Goal: Task Accomplishment & Management: Manage account settings

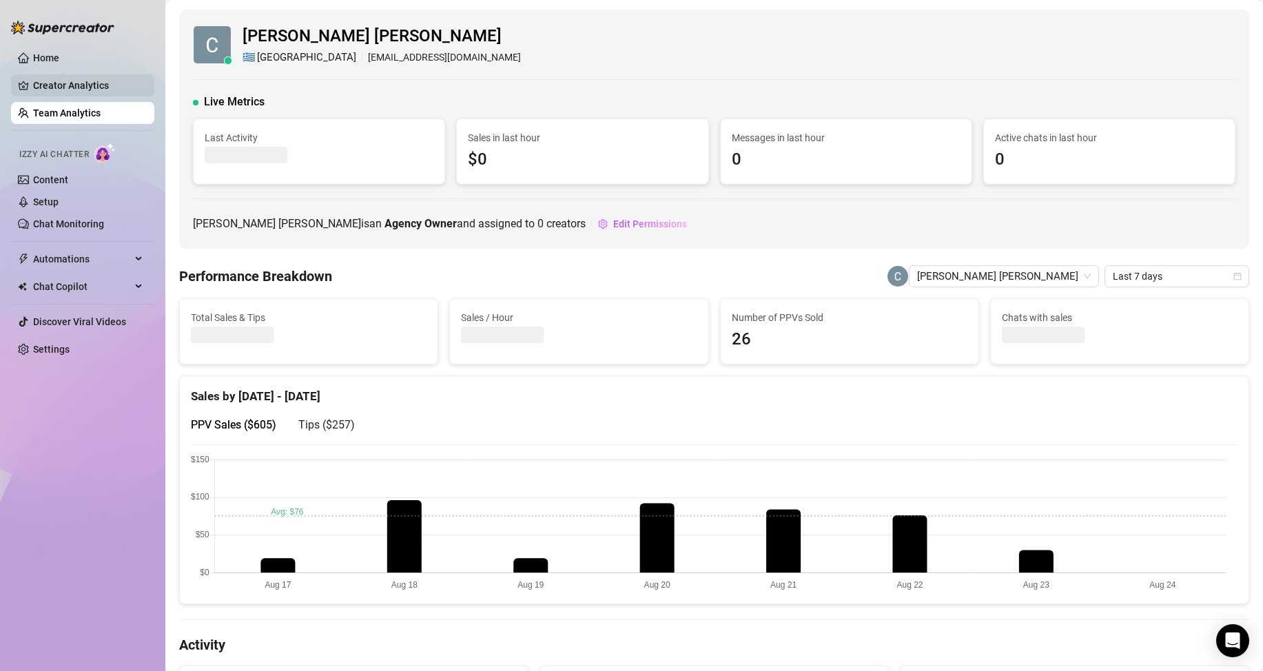
click at [80, 73] on ul "Home Creator Analytics Team Analytics Izzy AI Chatter Content Setup Chat Monito…" at bounding box center [82, 203] width 143 height 325
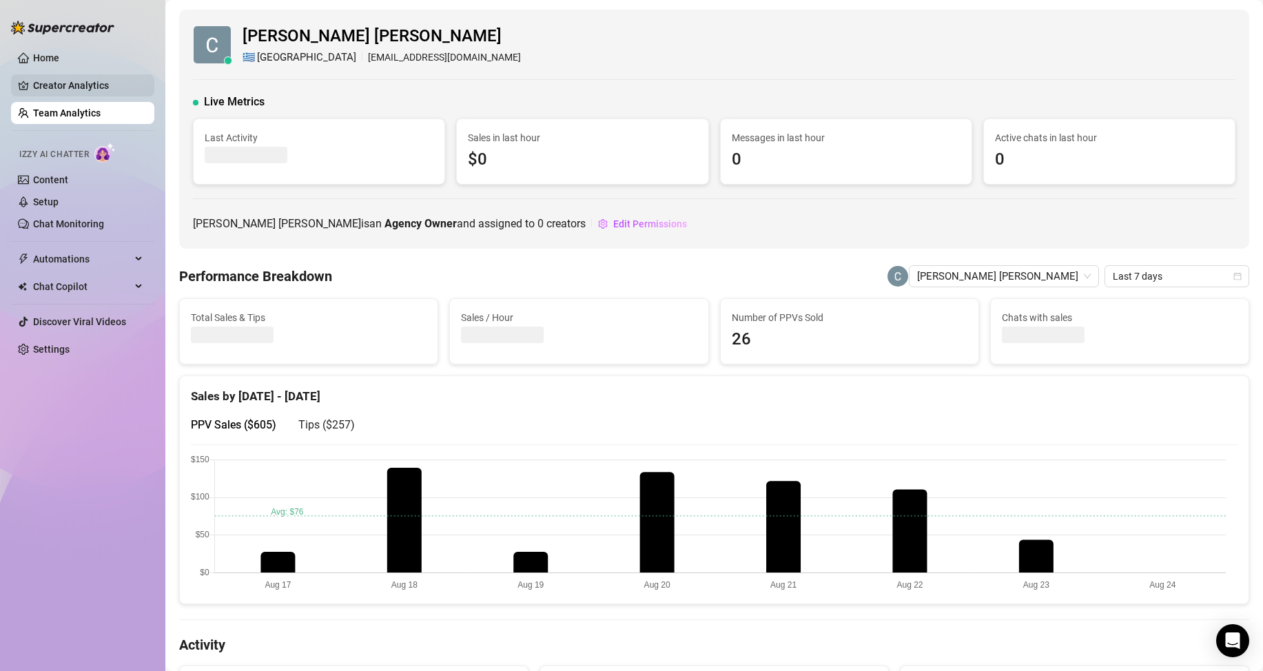
click at [79, 84] on link "Creator Analytics" at bounding box center [88, 85] width 110 height 22
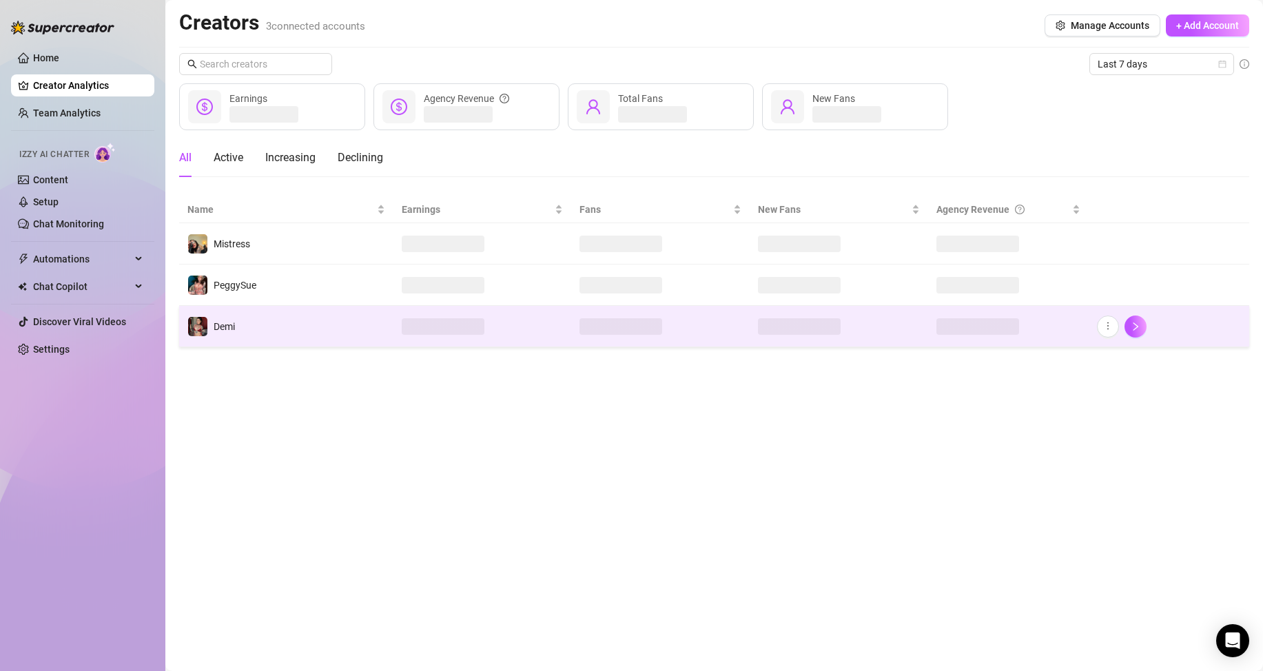
click at [238, 318] on td "Demi" at bounding box center [286, 326] width 214 height 41
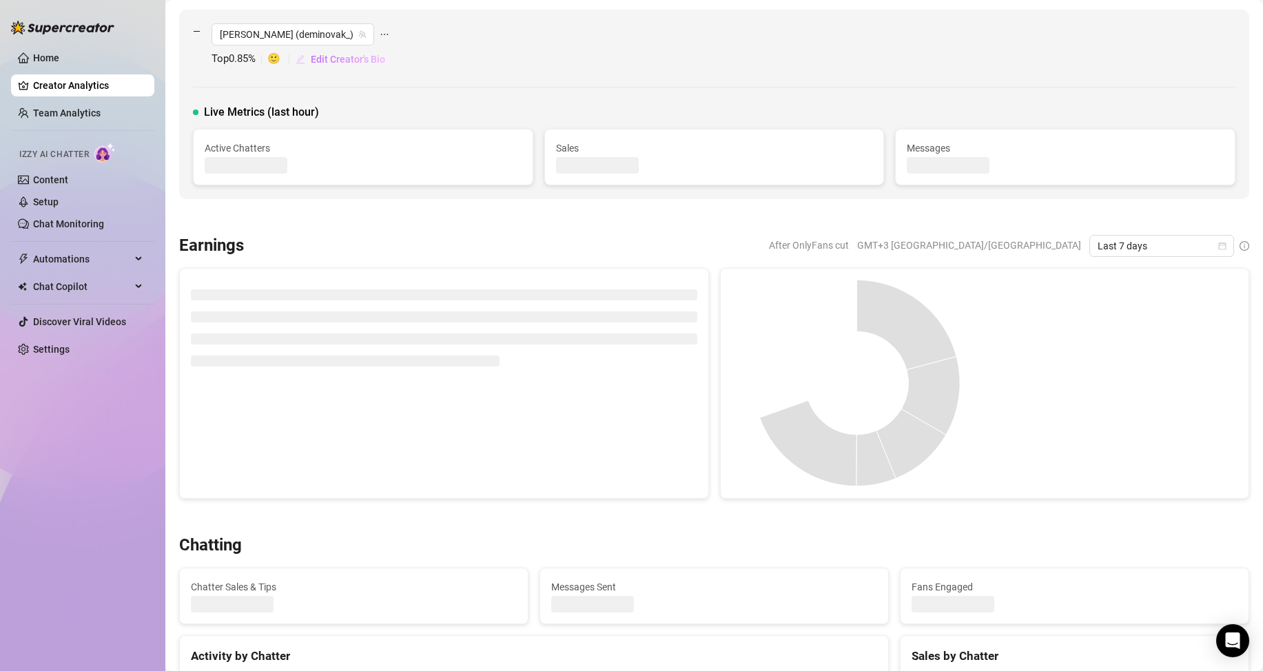
click at [376, 57] on span "Edit Creator's Bio" at bounding box center [348, 59] width 74 height 11
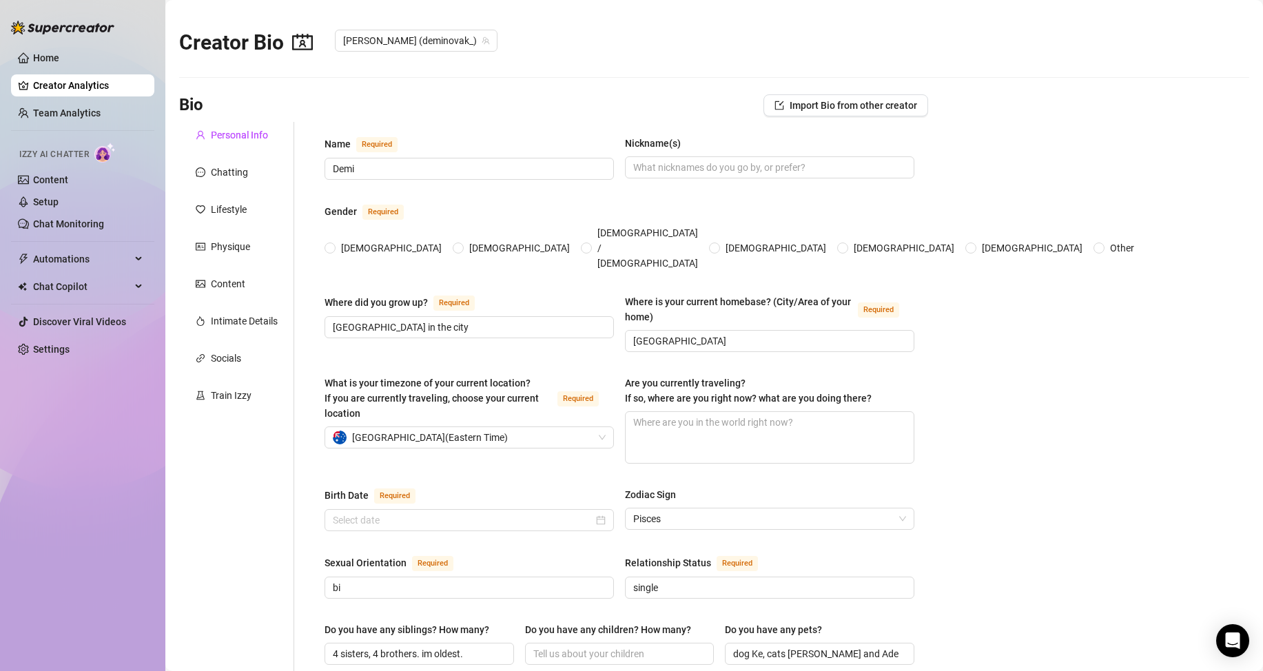
radio input "true"
type input "[DATE]"
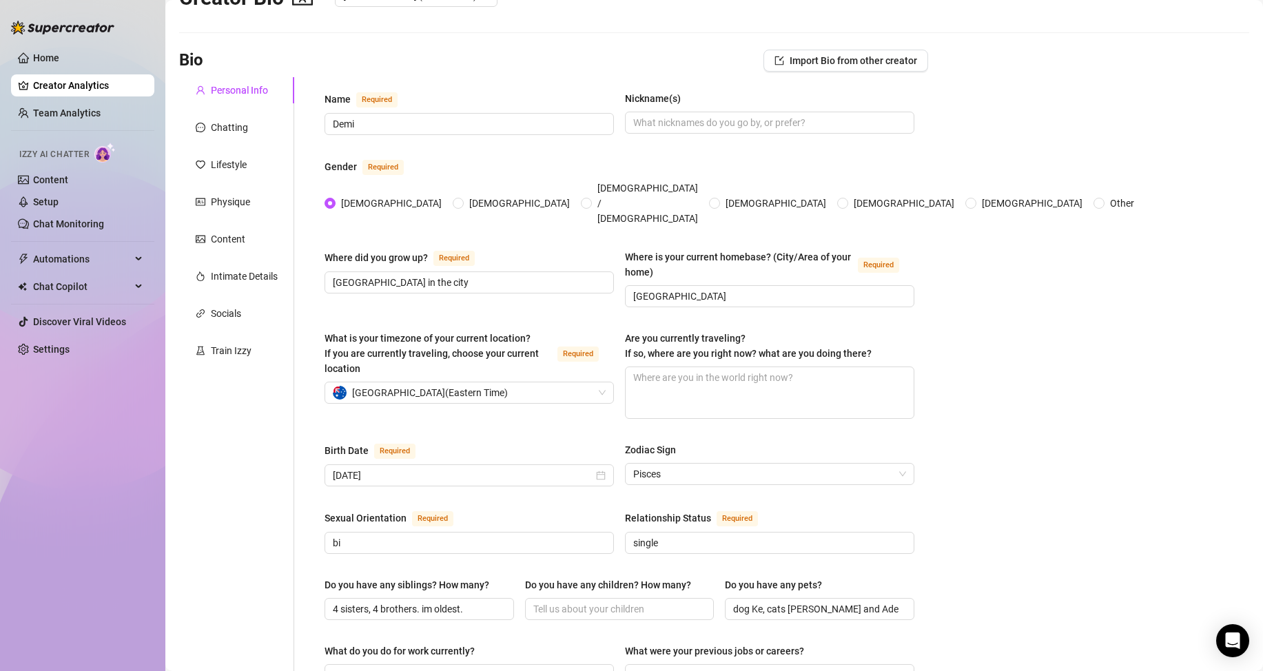
scroll to position [69, 0]
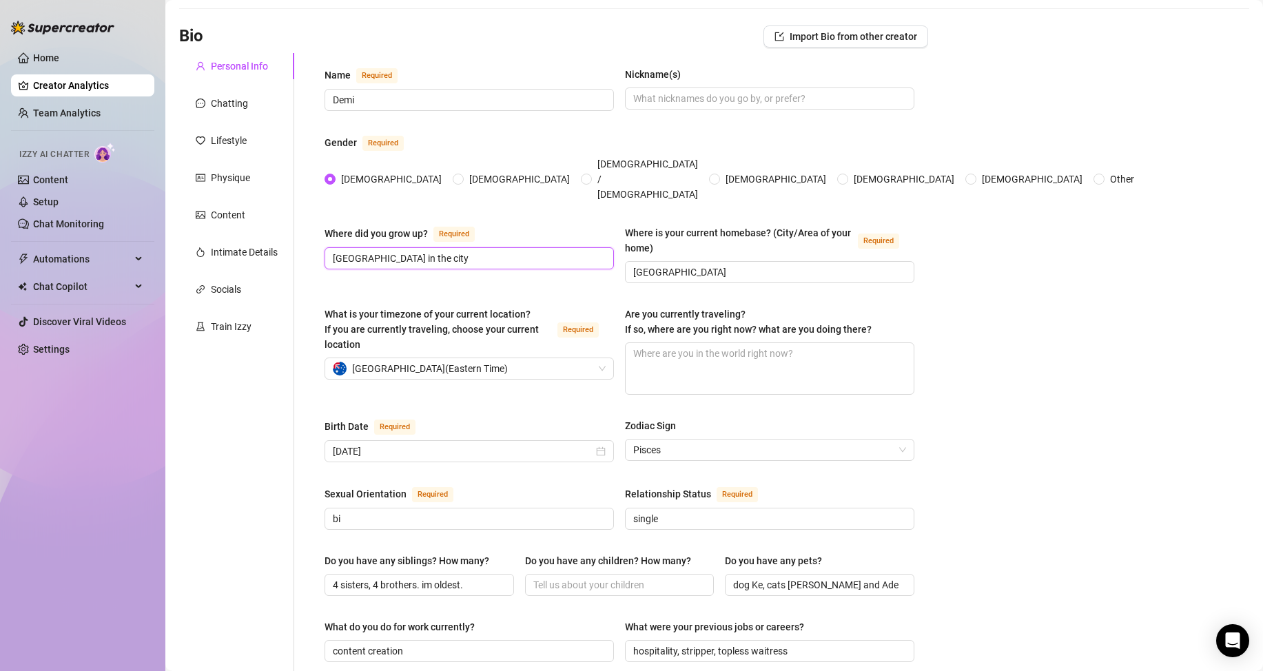
click at [445, 251] on input "[GEOGRAPHIC_DATA] in the city" at bounding box center [468, 258] width 270 height 15
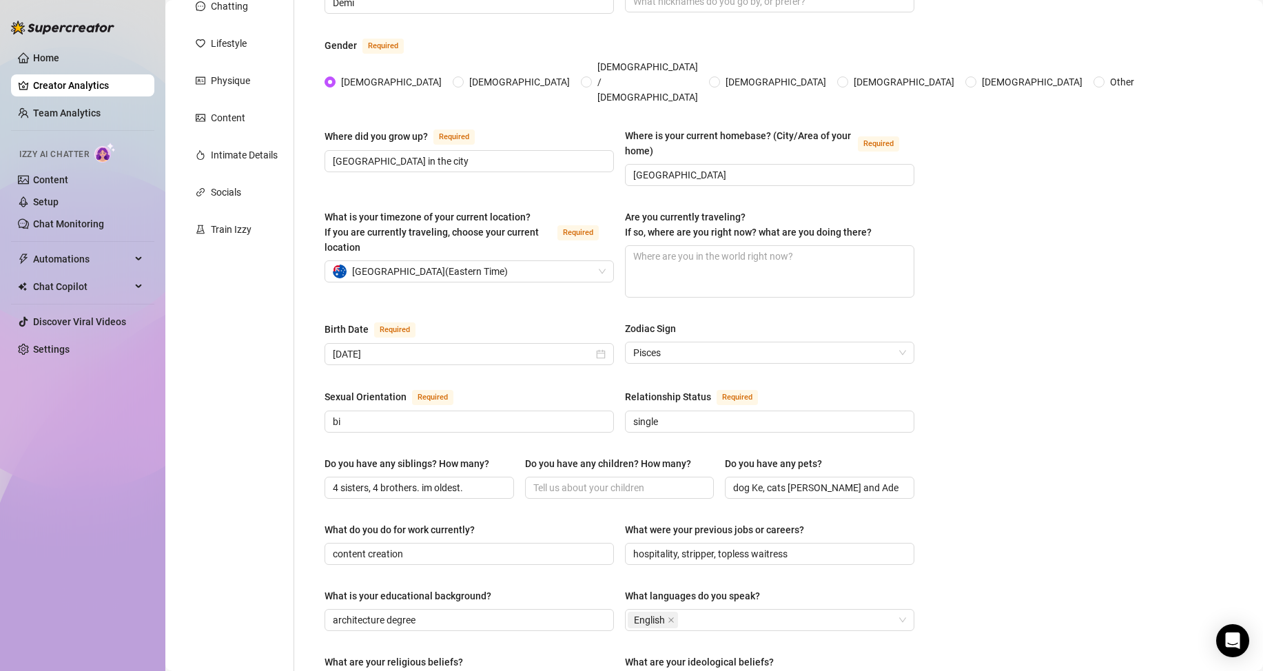
scroll to position [79, 0]
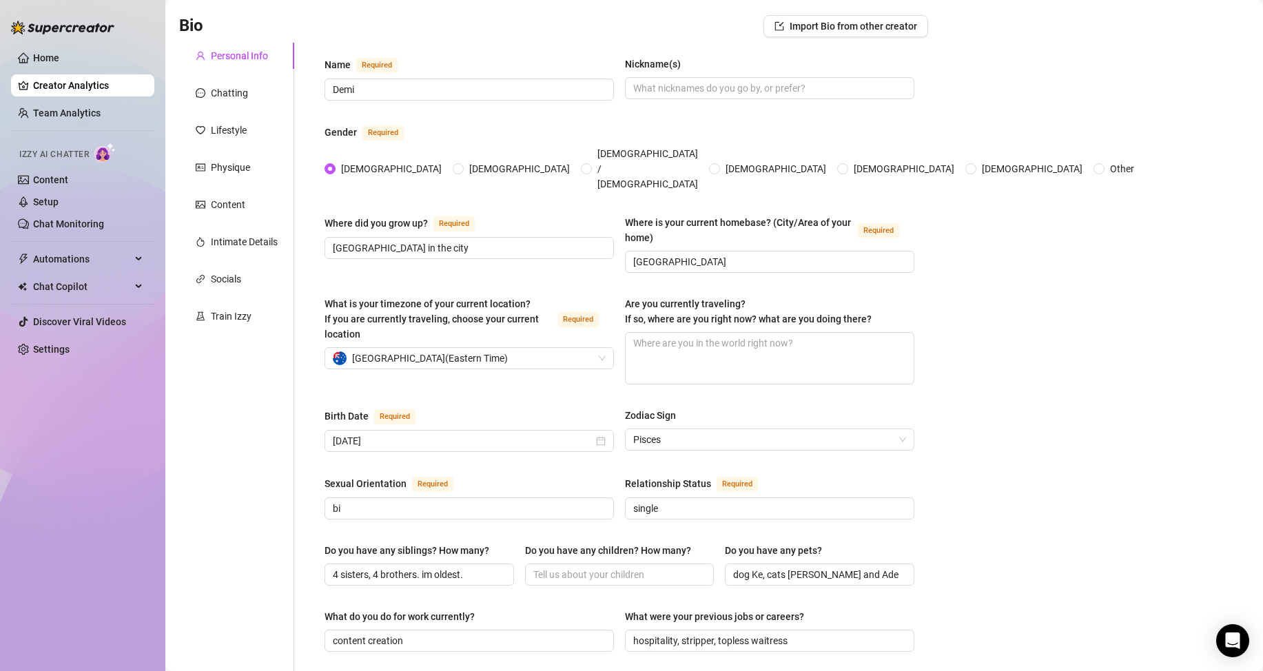
click at [346, 180] on div "Name Required [PERSON_NAME](s) Gender Required [DEMOGRAPHIC_DATA] [DEMOGRAPHIC_…" at bounding box center [620, 621] width 590 height 1128
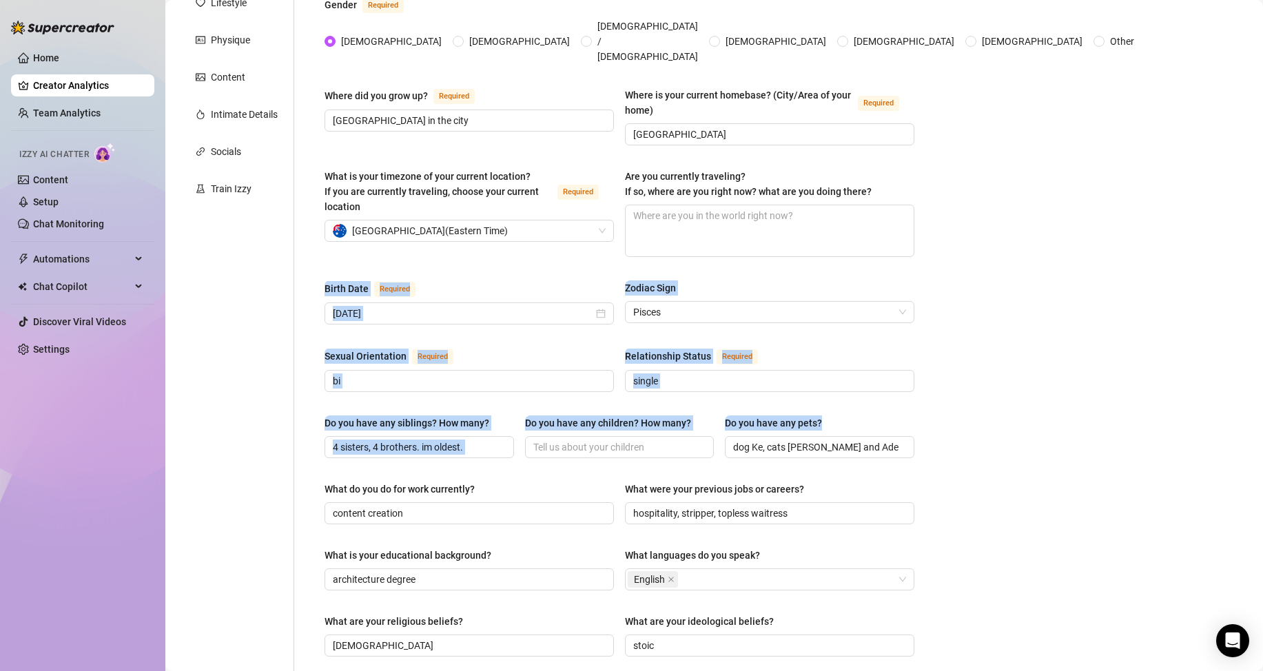
scroll to position [493, 0]
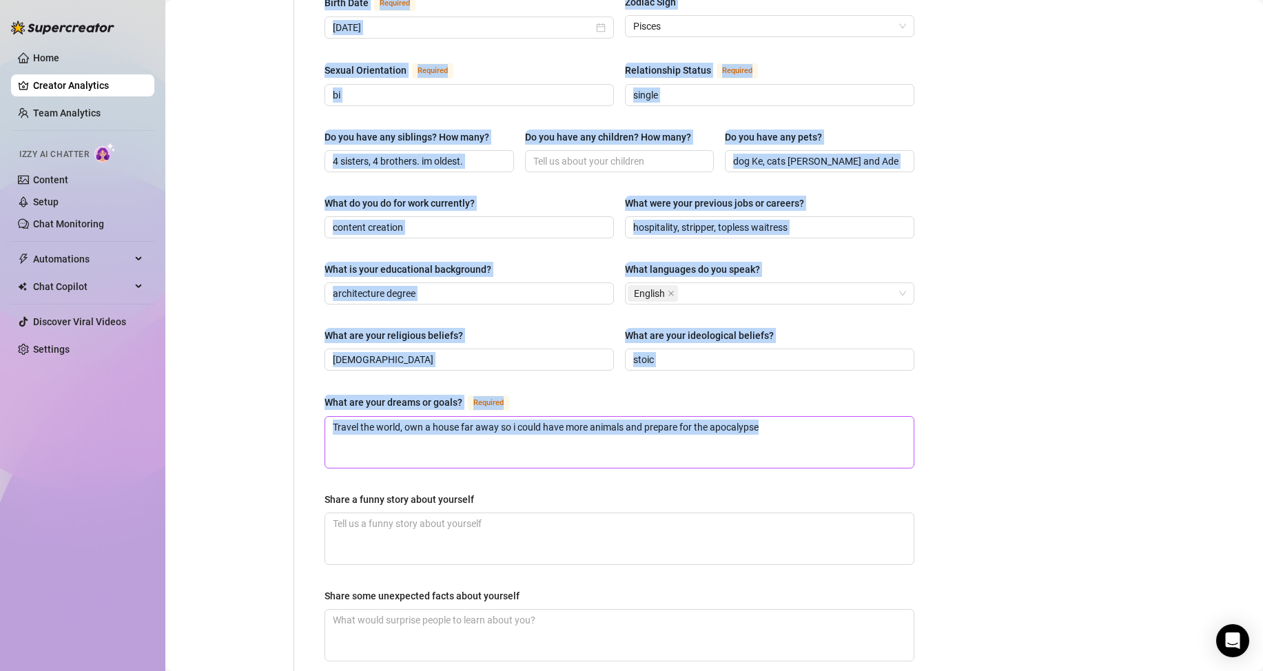
drag, startPoint x: 323, startPoint y: 315, endPoint x: 764, endPoint y: 418, distance: 452.4
click at [820, 443] on div "Name Required [PERSON_NAME](s) Gender Required [DEMOGRAPHIC_DATA] [DEMOGRAPHIC_…" at bounding box center [620, 206] width 618 height 1155
copy div "Birth Date Required Zodiac Sign Pisces Sexual Orientation Required Relationship…"
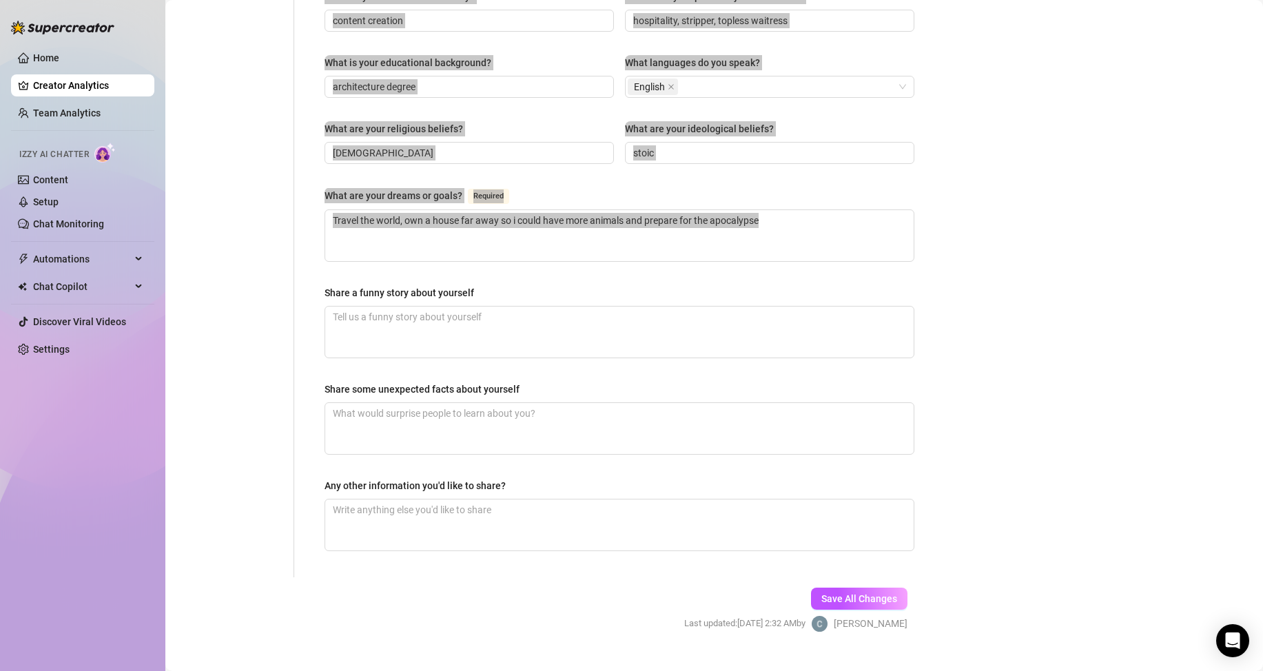
scroll to position [355, 0]
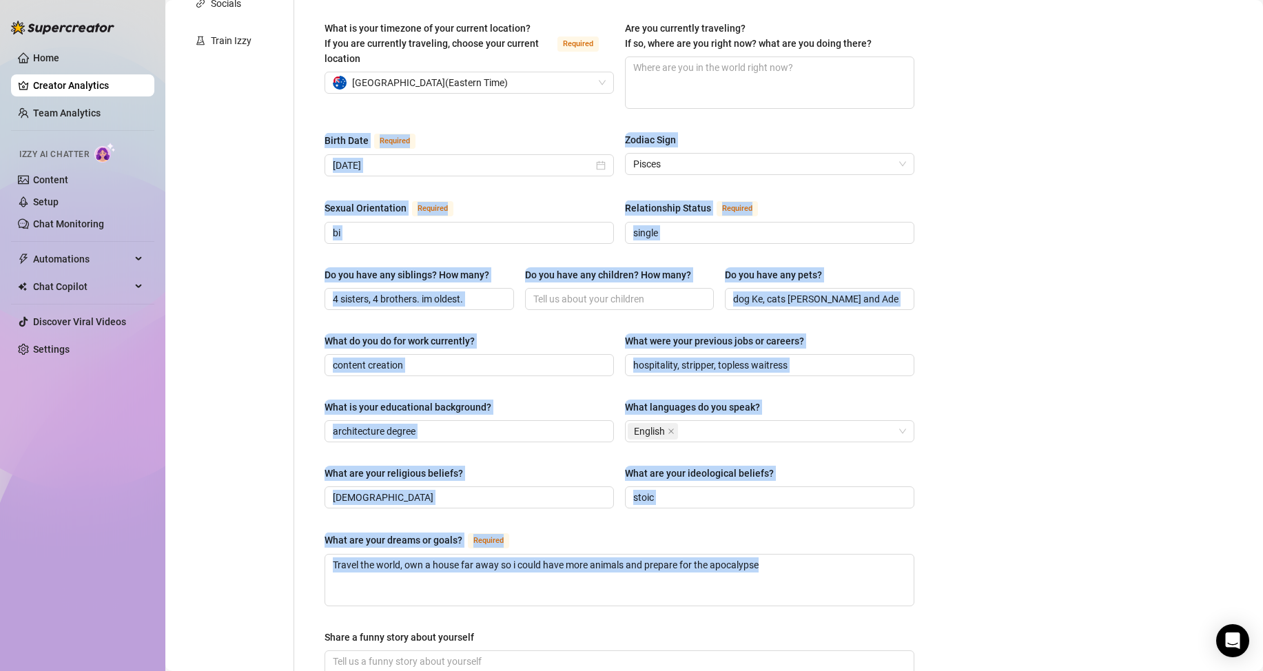
click at [429, 532] on div "What are your dreams or goals? Required" at bounding box center [620, 543] width 590 height 22
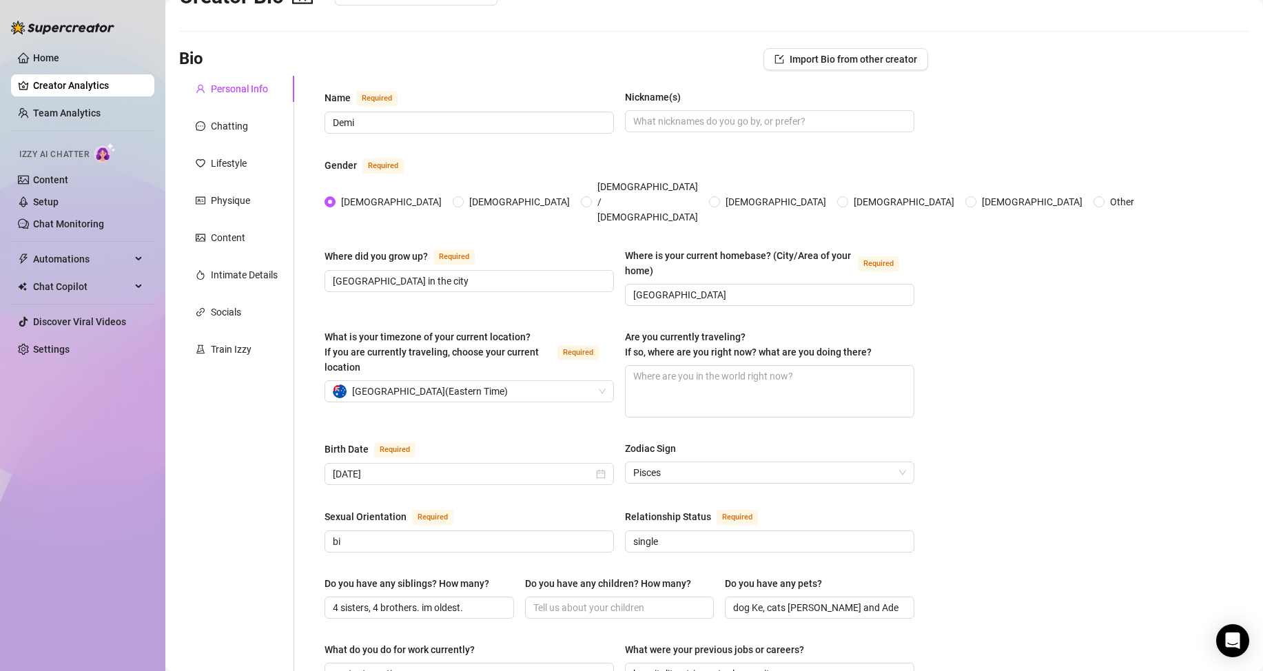
scroll to position [0, 0]
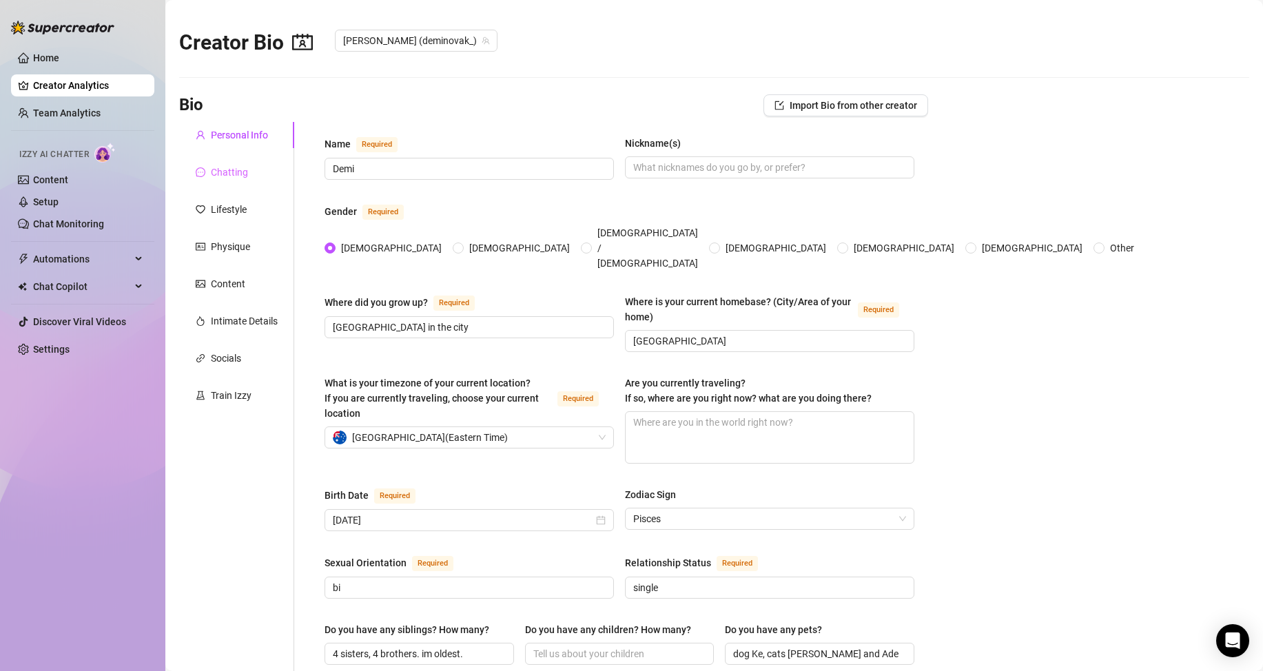
click at [235, 181] on div "Chatting" at bounding box center [236, 172] width 115 height 26
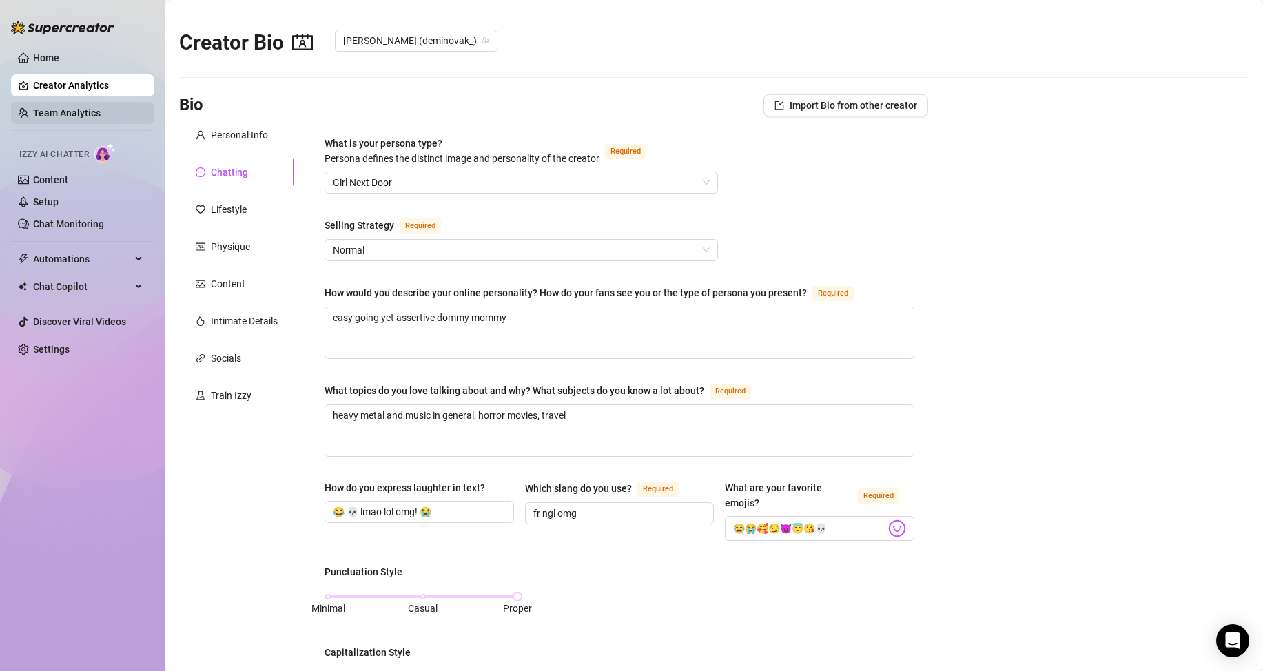
click at [35, 108] on link "Team Analytics" at bounding box center [67, 113] width 68 height 11
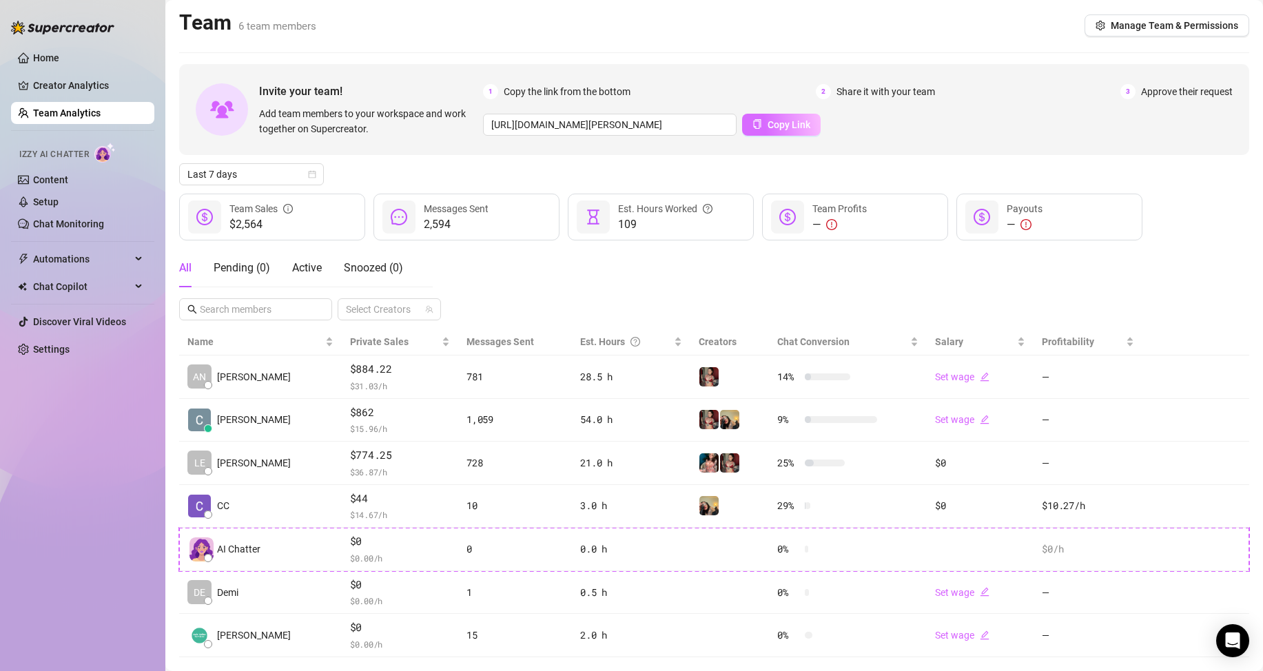
click at [800, 131] on button "Copy Link" at bounding box center [781, 125] width 79 height 22
click at [65, 114] on link "Team Analytics" at bounding box center [67, 113] width 68 height 11
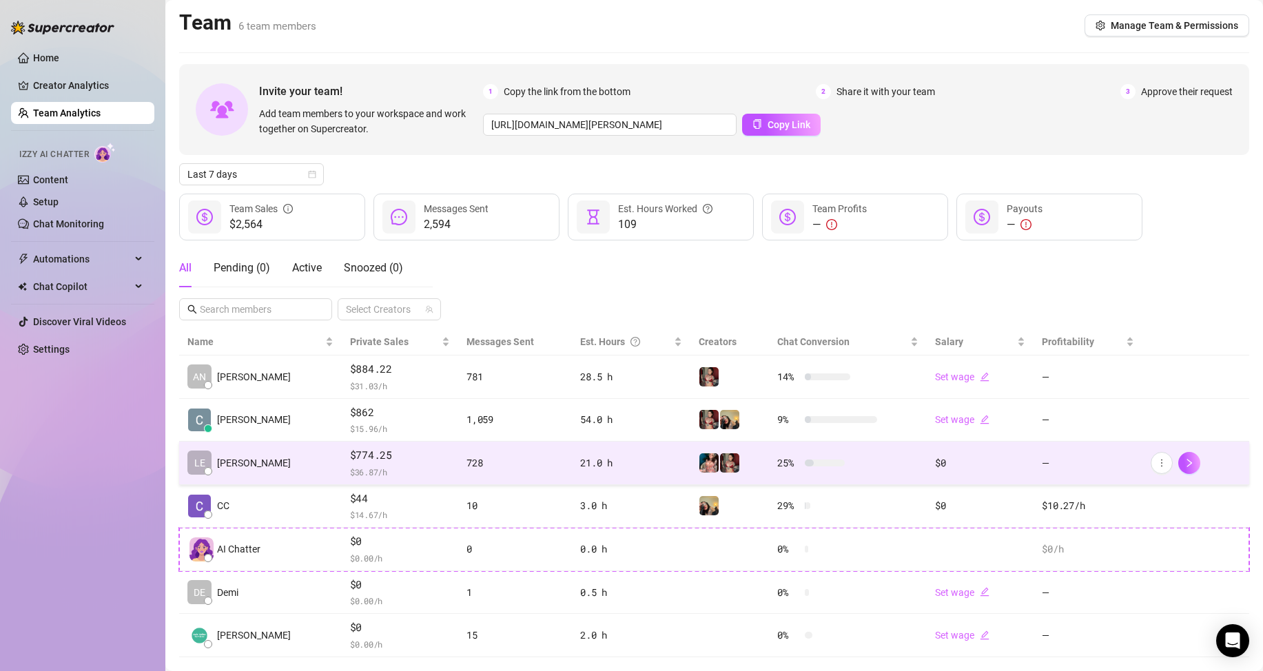
click at [350, 474] on span "$ 36.87 /h" at bounding box center [400, 472] width 100 height 14
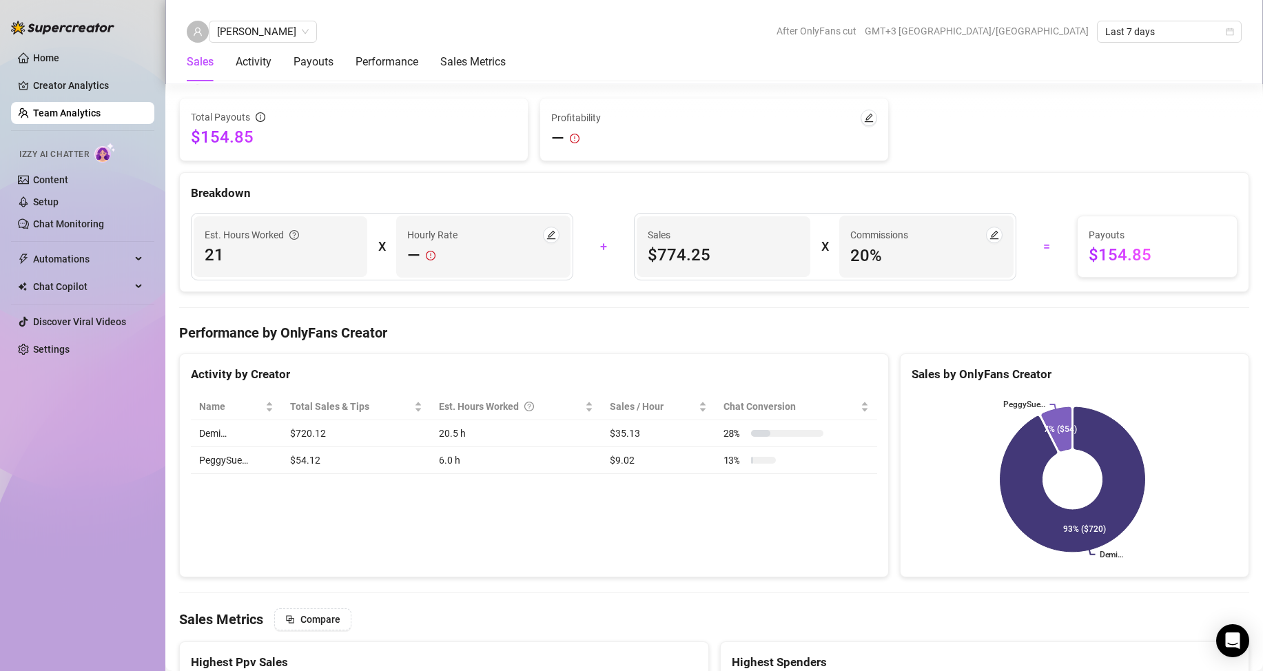
scroll to position [1654, 0]
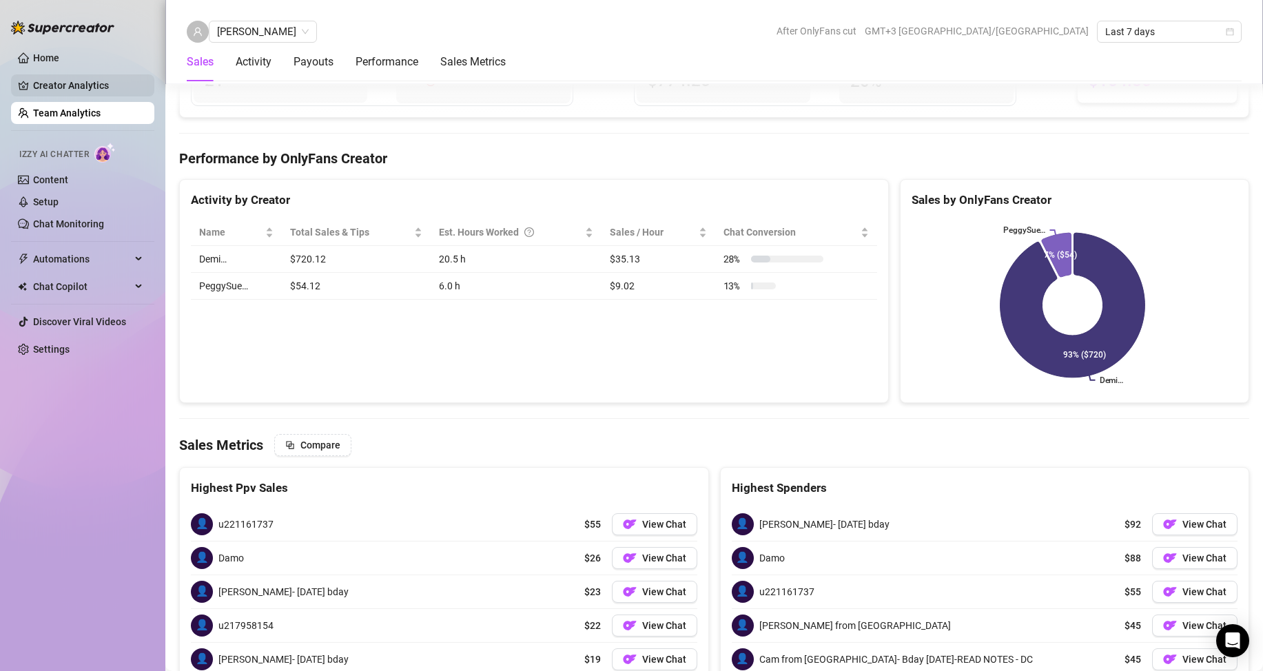
click at [57, 88] on link "Creator Analytics" at bounding box center [88, 85] width 110 height 22
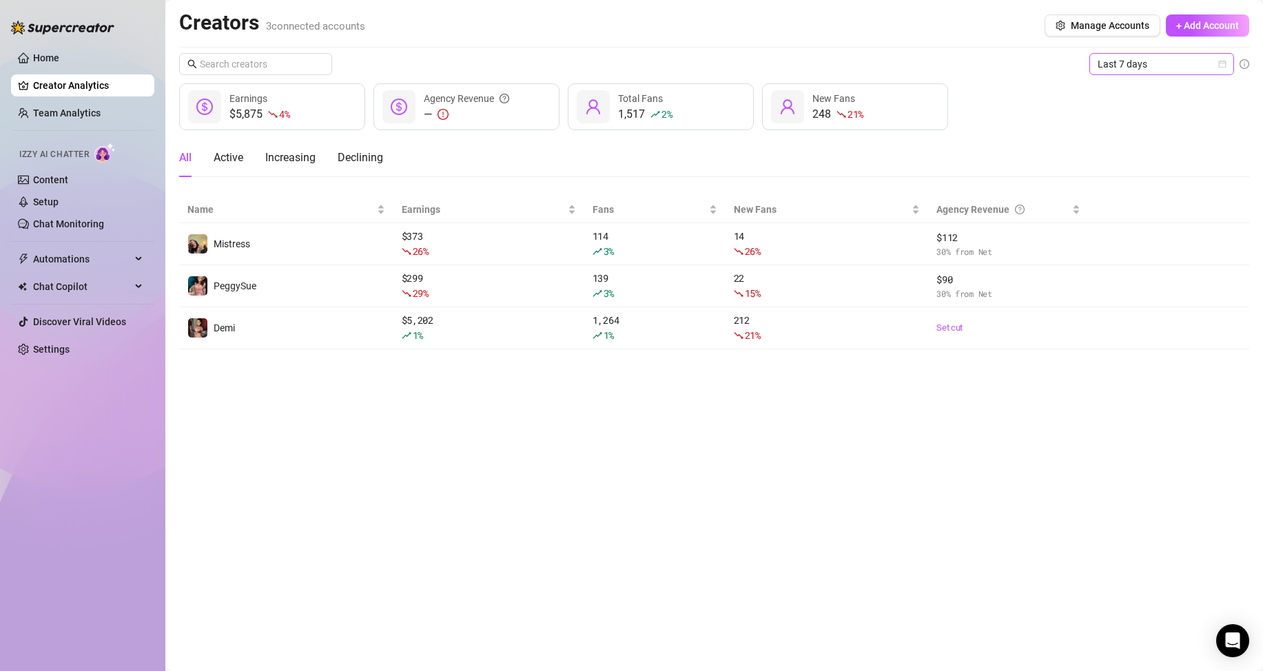
click at [1135, 60] on span "Last 7 days" at bounding box center [1162, 64] width 128 height 21
click at [1123, 187] on div "Custom date" at bounding box center [1161, 180] width 139 height 22
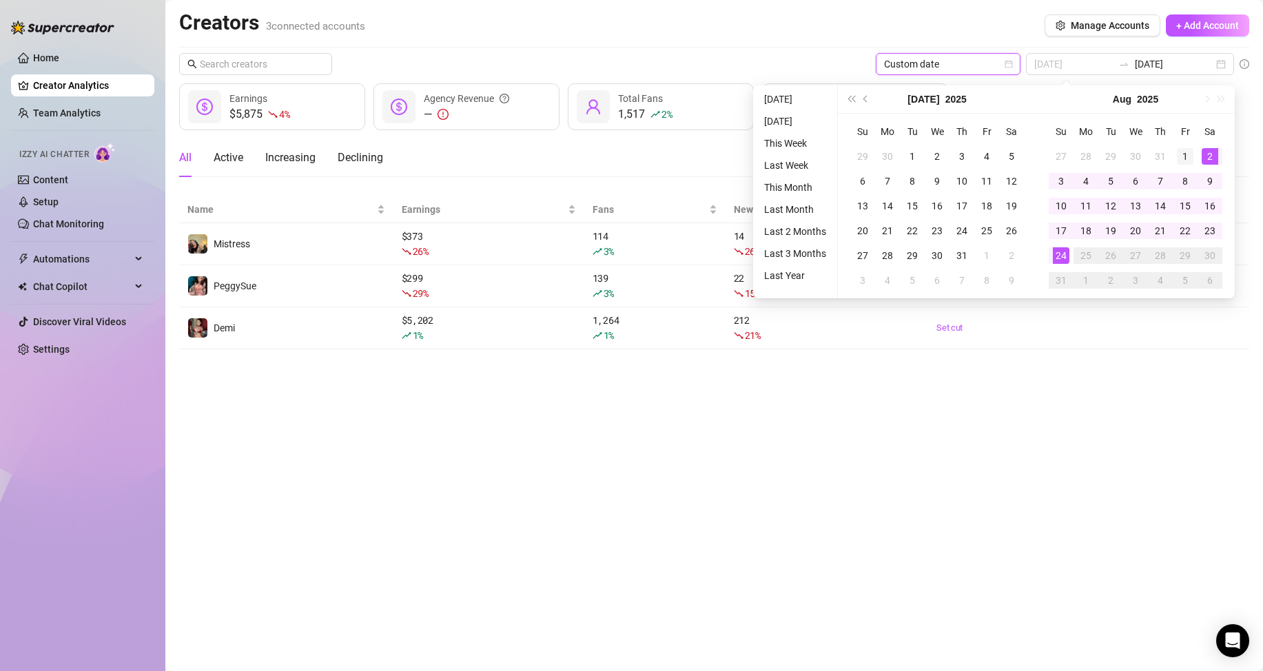
type input "[DATE]"
click at [1187, 156] on div "1" at bounding box center [1185, 156] width 17 height 17
type input "[DATE]"
click at [1058, 261] on div "24" at bounding box center [1061, 255] width 17 height 17
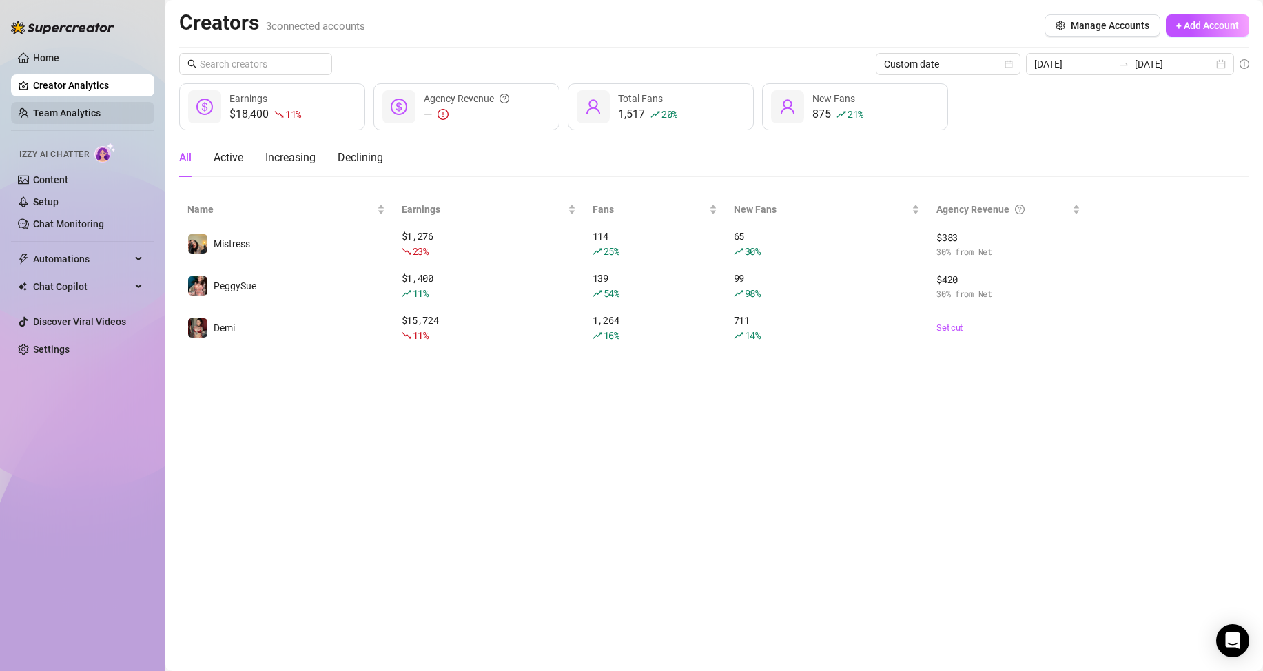
click at [87, 116] on link "Team Analytics" at bounding box center [67, 113] width 68 height 11
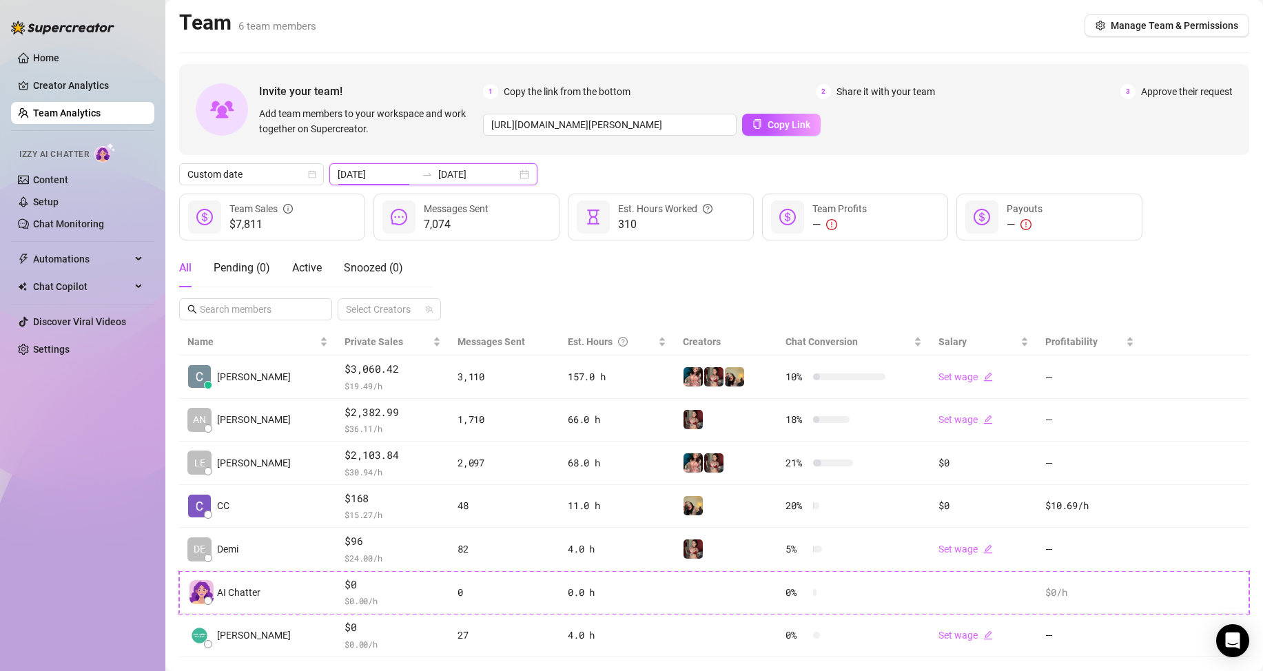
click at [373, 174] on input "[DATE]" at bounding box center [377, 174] width 79 height 15
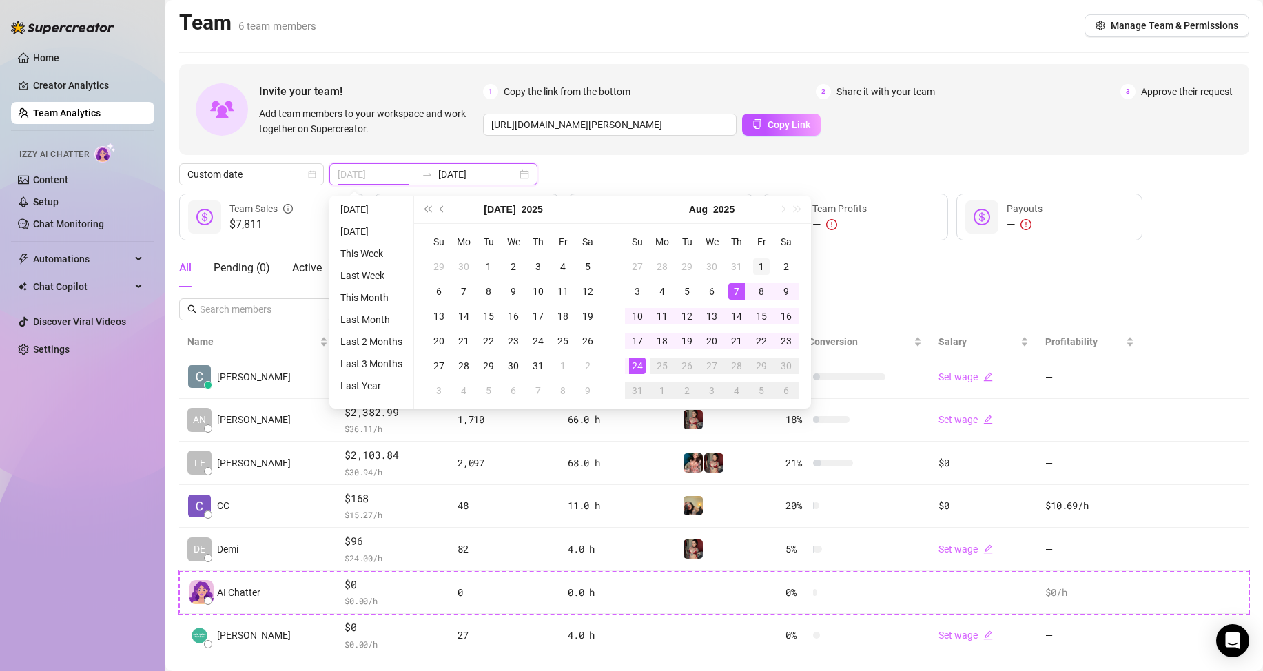
type input "[DATE]"
click at [762, 265] on div "1" at bounding box center [761, 266] width 17 height 17
type input "[DATE]"
click at [640, 366] on div "24" at bounding box center [637, 366] width 17 height 17
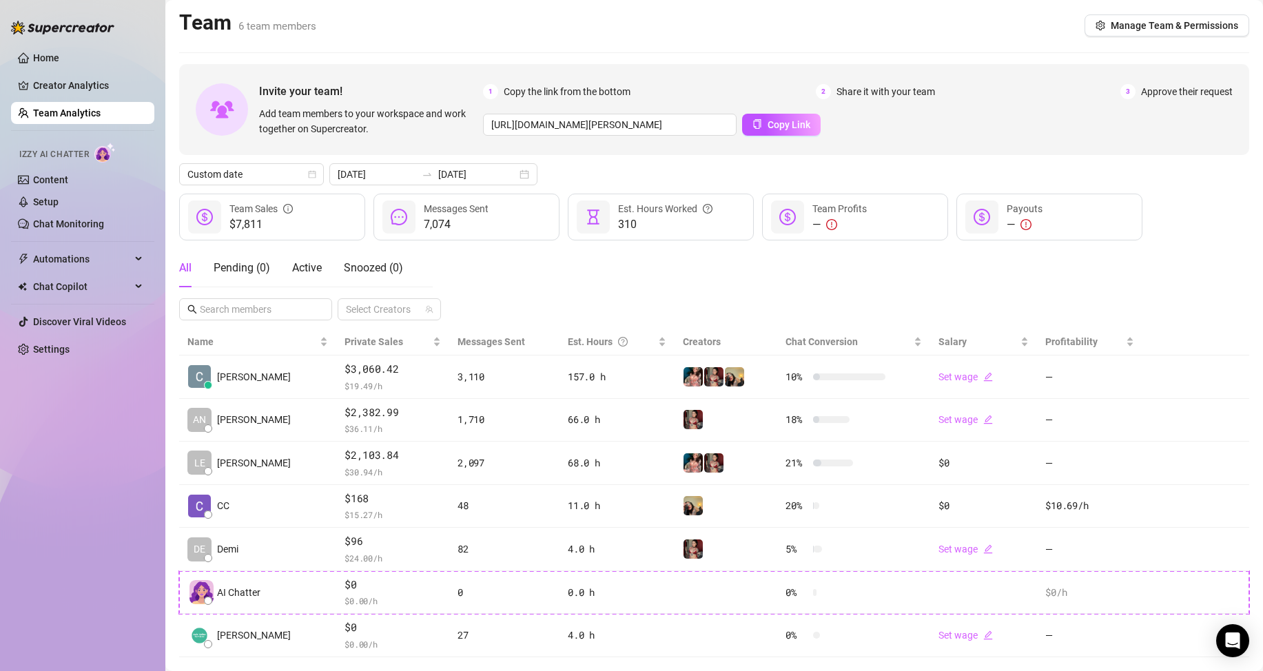
click at [584, 180] on div "Custom date [DATE] [DATE]" at bounding box center [714, 174] width 1070 height 22
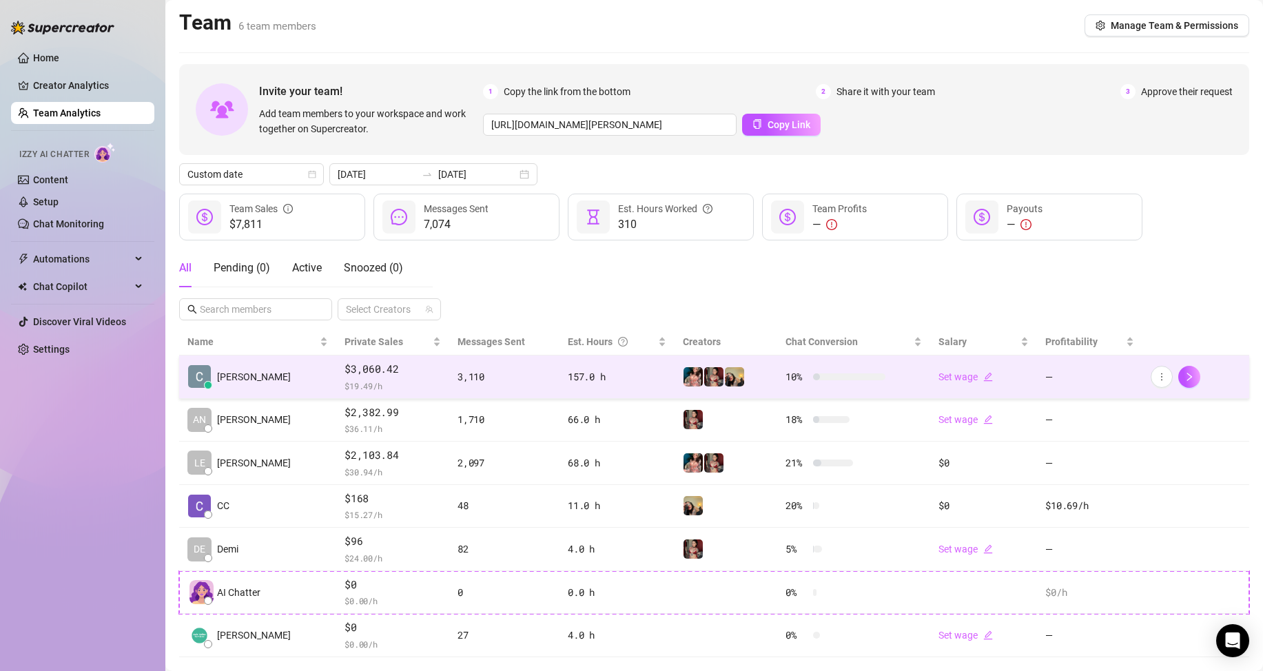
click at [345, 383] on span "$ 19.49 /h" at bounding box center [393, 386] width 96 height 14
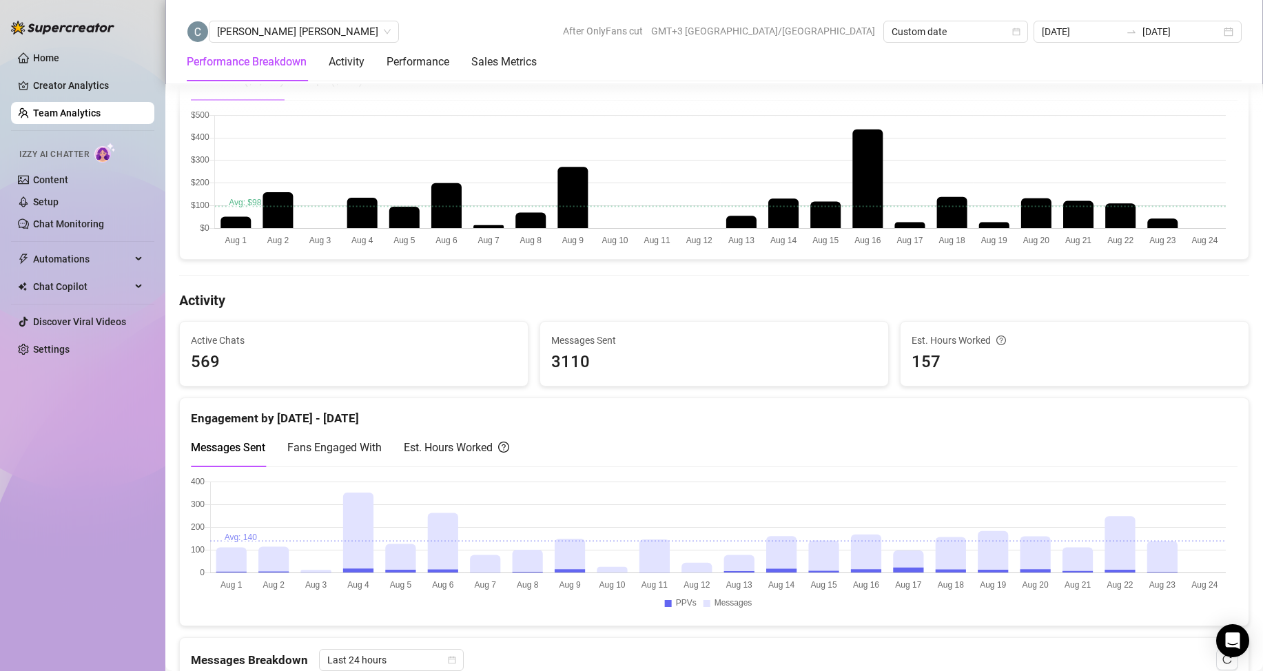
scroll to position [1378, 0]
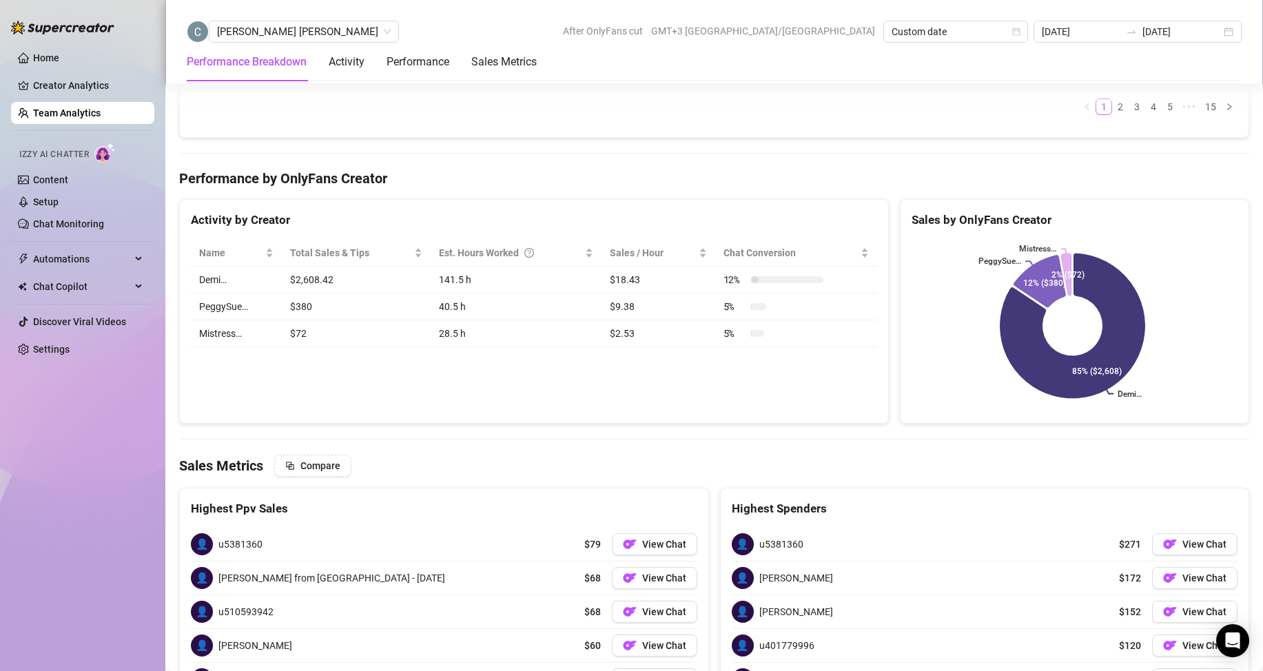
click at [60, 110] on link "Team Analytics" at bounding box center [67, 113] width 68 height 11
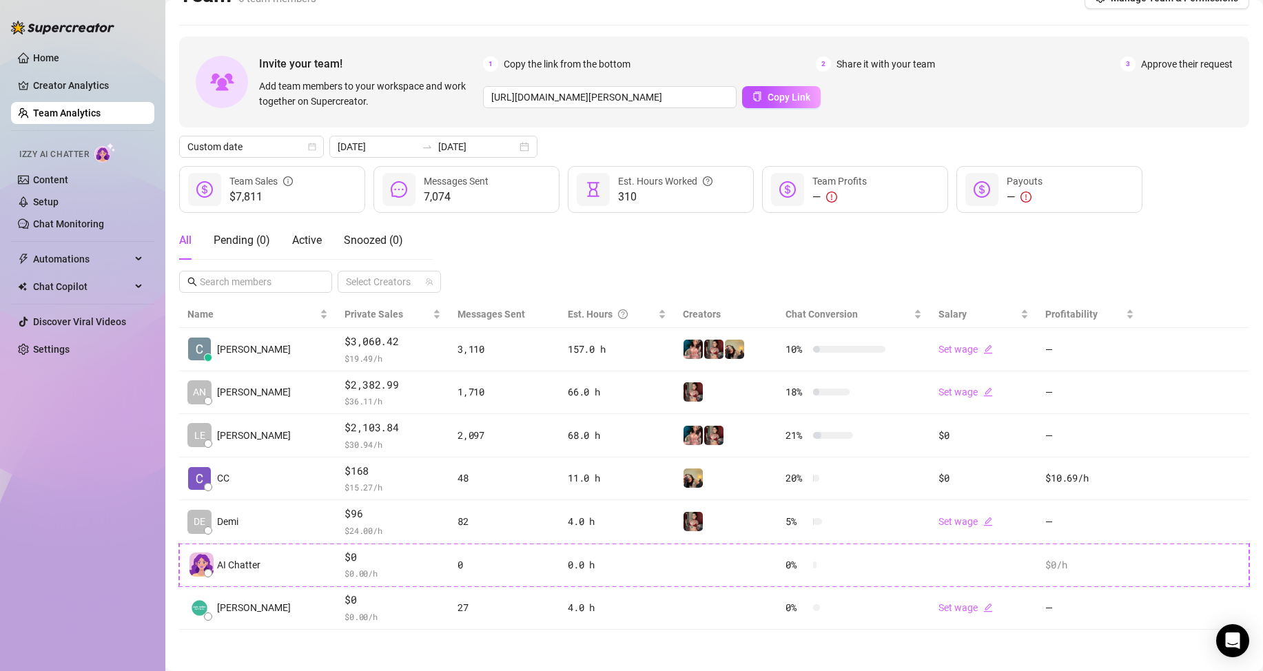
scroll to position [28, 0]
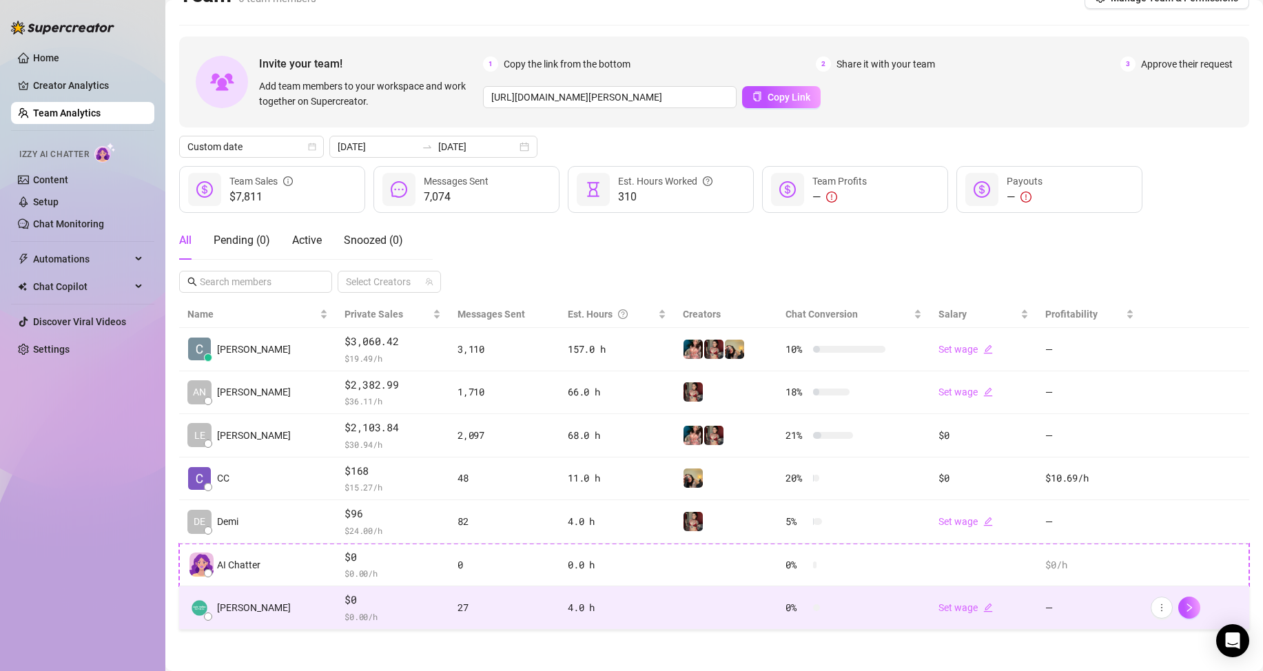
click at [449, 613] on td "27" at bounding box center [504, 608] width 110 height 43
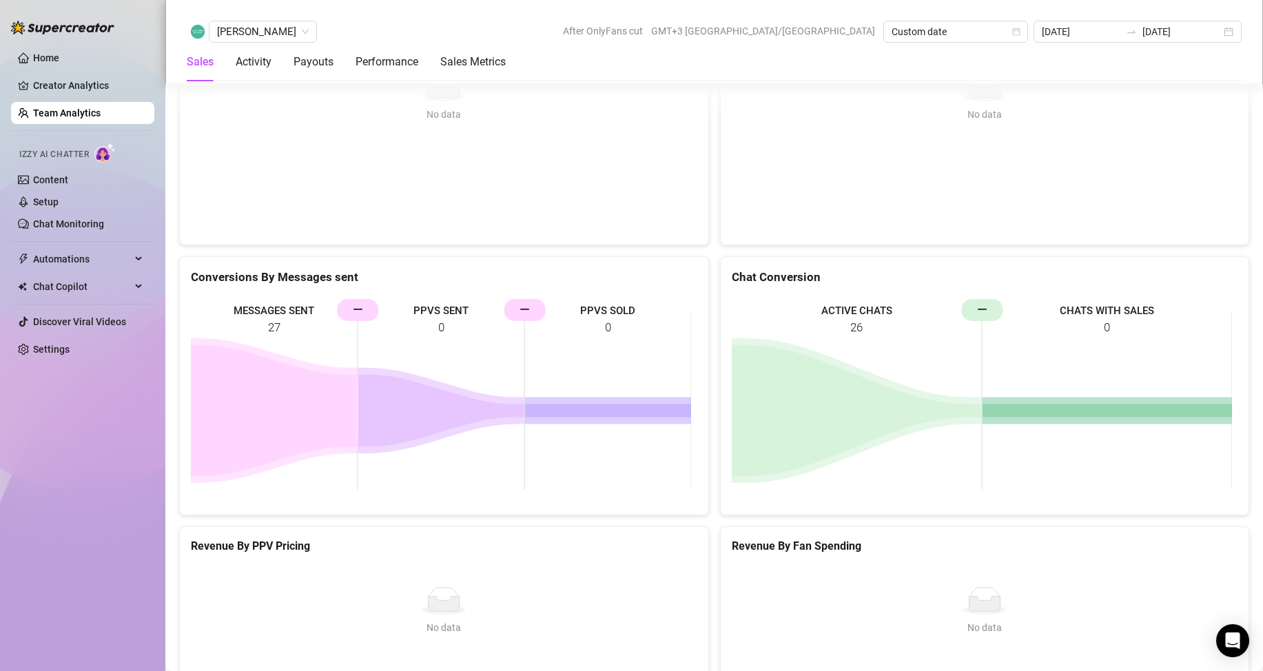
scroll to position [2014, 0]
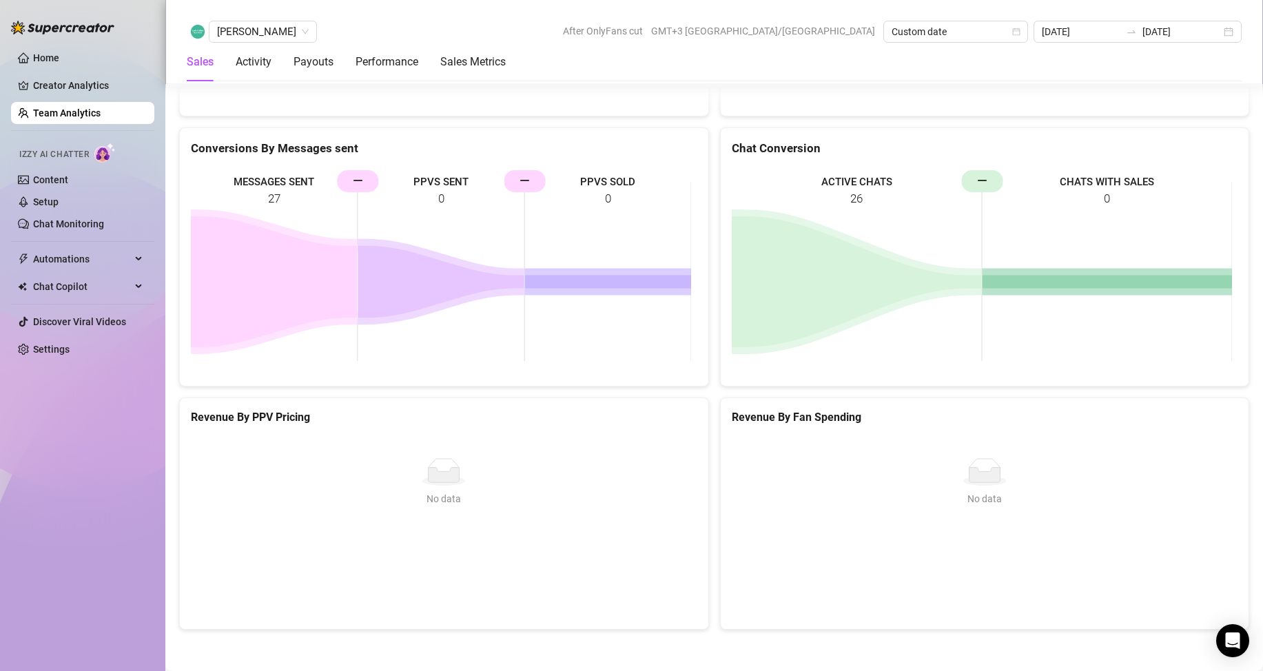
click at [74, 109] on link "Team Analytics" at bounding box center [67, 113] width 68 height 11
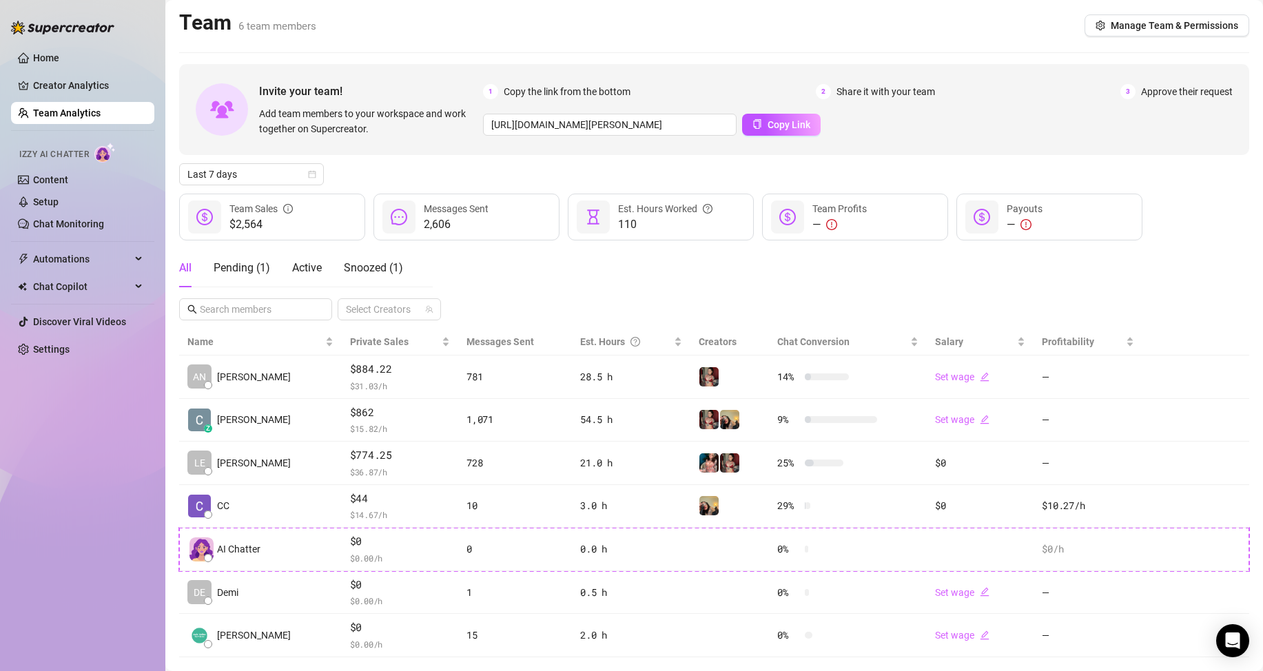
click at [68, 110] on link "Team Analytics" at bounding box center [67, 113] width 68 height 11
click at [246, 267] on div "Pending ( 1 )" at bounding box center [242, 268] width 57 height 17
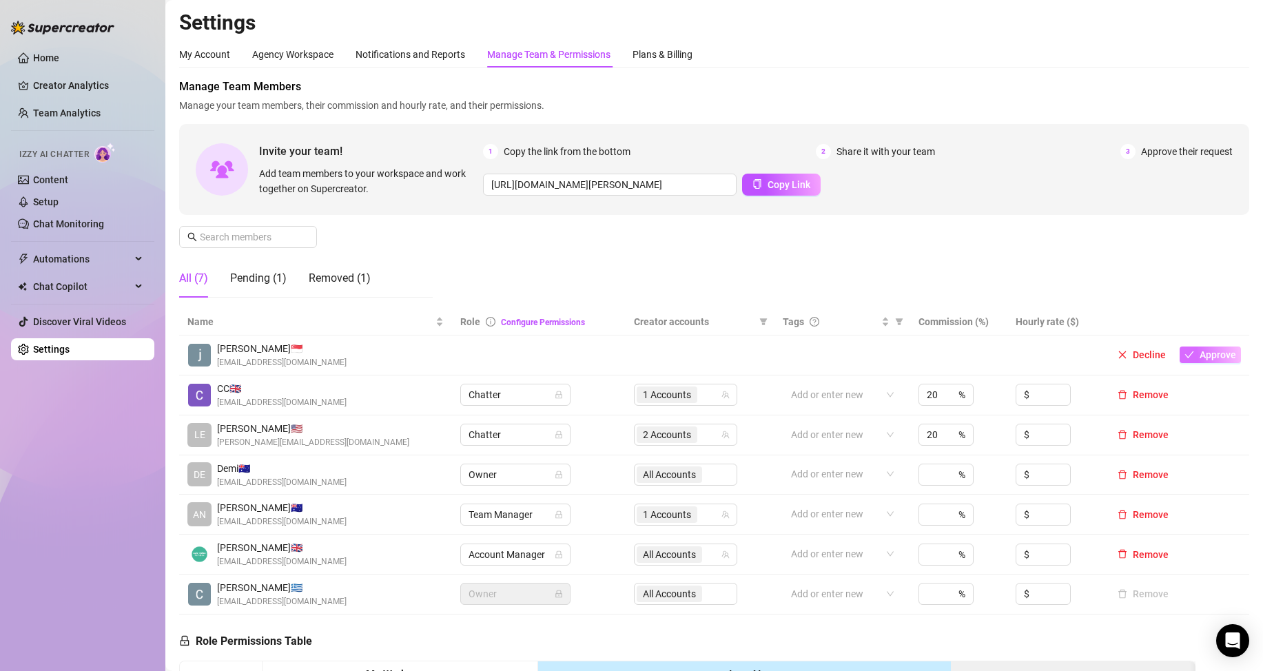
click at [1200, 357] on span "Approve" at bounding box center [1218, 354] width 37 height 11
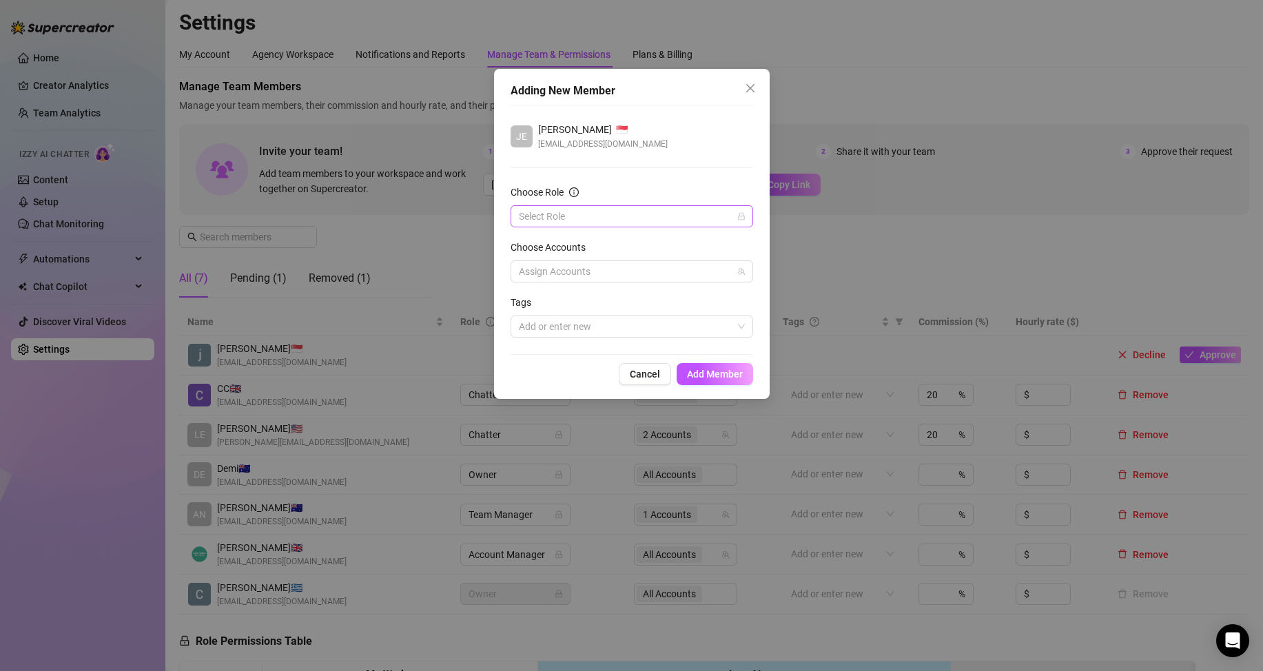
click at [579, 213] on input "Choose Role" at bounding box center [626, 216] width 214 height 21
click at [547, 245] on div "Chatter" at bounding box center [632, 243] width 221 height 15
click at [556, 273] on div at bounding box center [624, 271] width 223 height 19
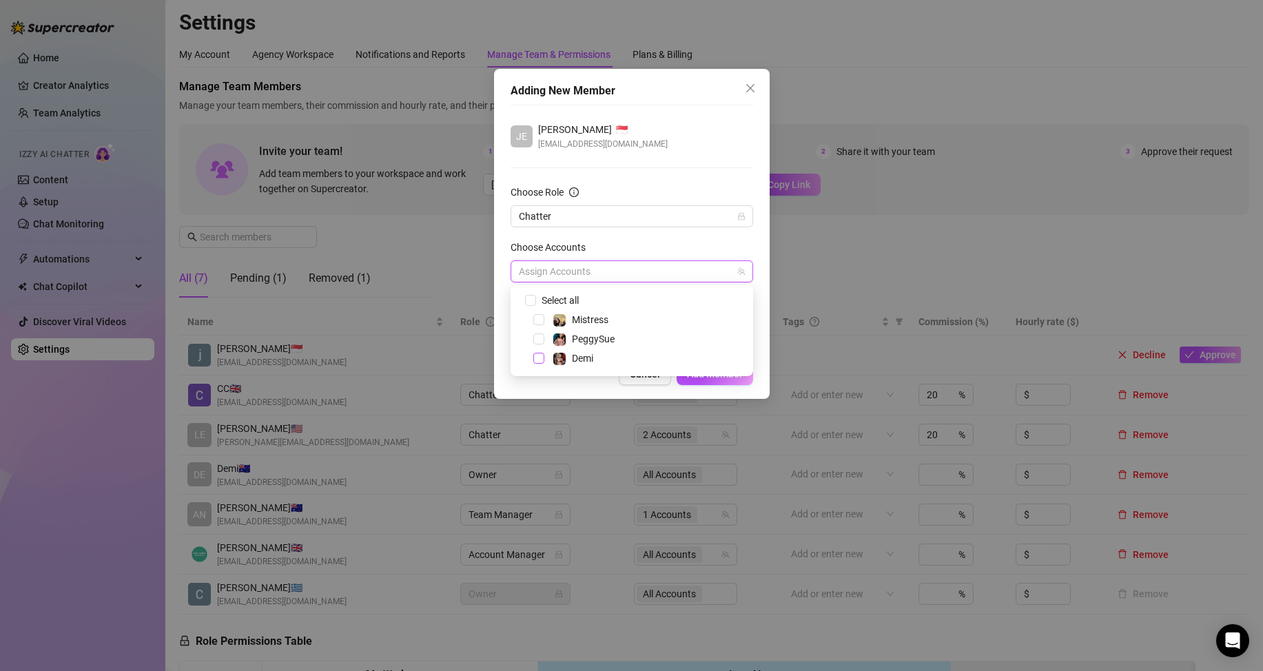
click at [535, 357] on span "Select tree node" at bounding box center [538, 358] width 11 height 11
click at [708, 238] on form "Choose Role Chatter Choose Accounts 6981105 1 Accounts Tags Add or enter new" at bounding box center [632, 261] width 243 height 153
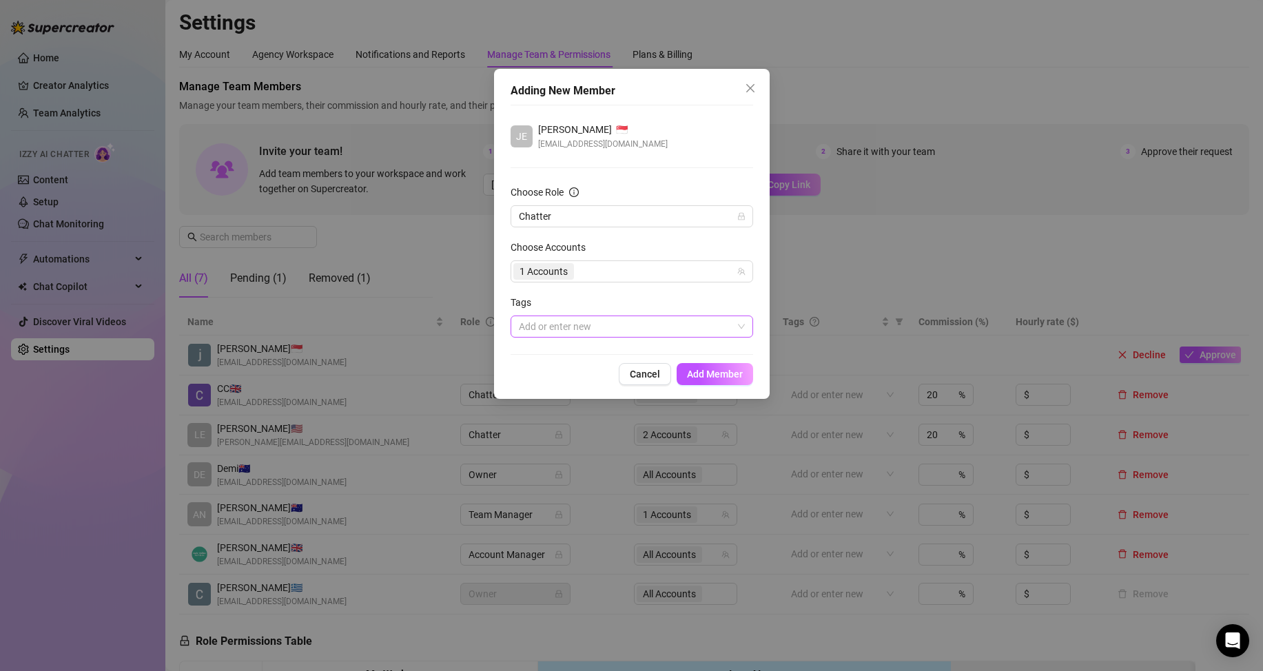
click at [622, 322] on div at bounding box center [624, 326] width 223 height 19
click at [716, 367] on button "Add Member" at bounding box center [715, 374] width 77 height 22
